Goal: Go to known website: Access a specific website the user already knows

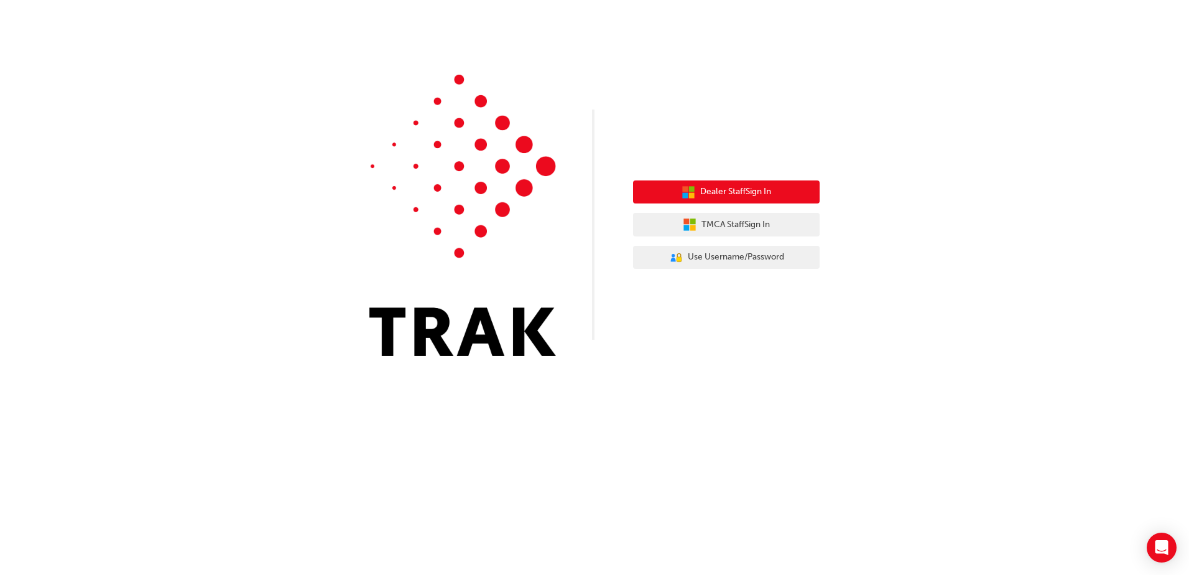
click at [731, 200] on button "Dealer Staff Sign In" at bounding box center [726, 192] width 187 height 24
